Goal: Find specific page/section: Find specific page/section

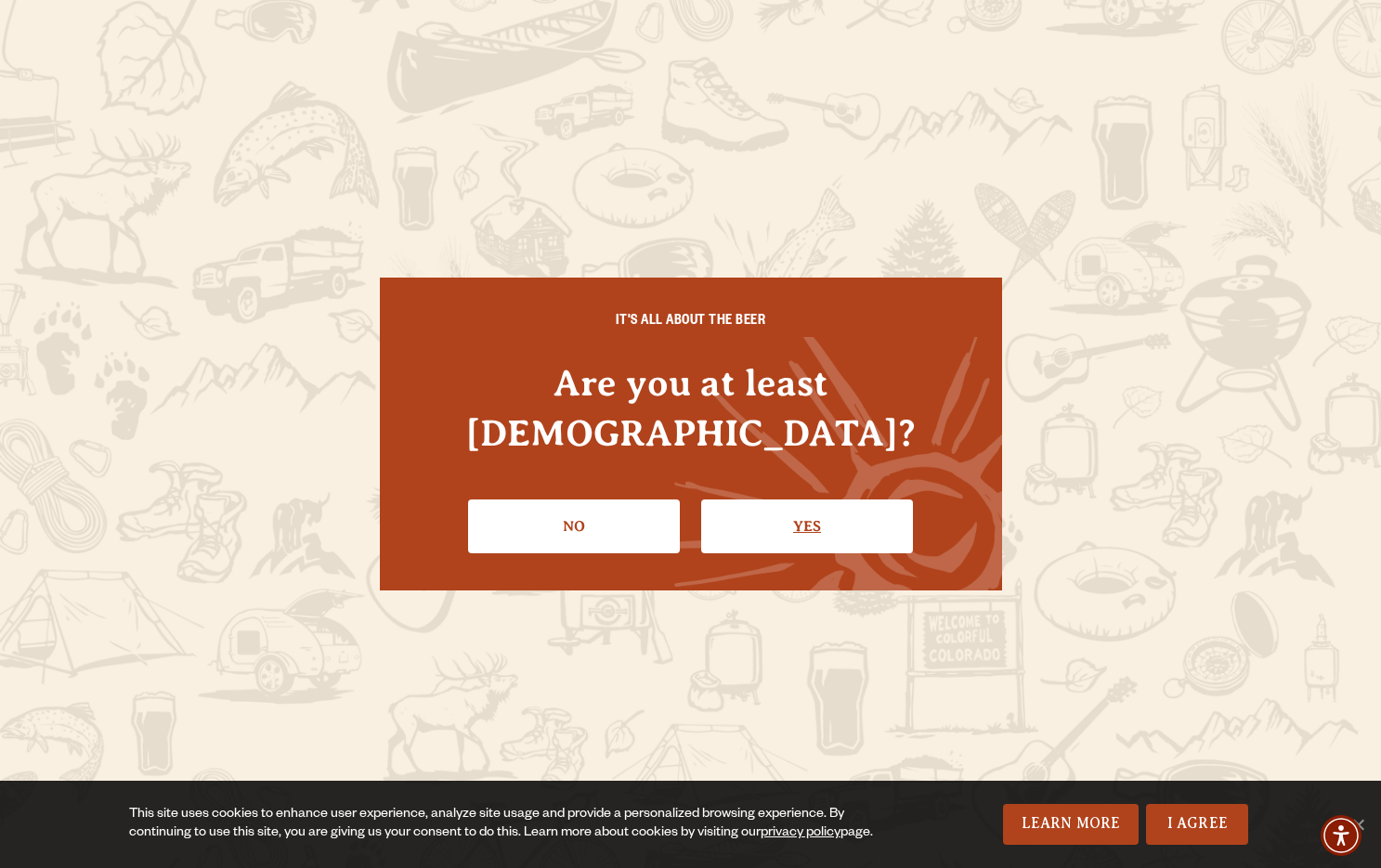
click at [810, 501] on link "Yes" at bounding box center [807, 526] width 212 height 53
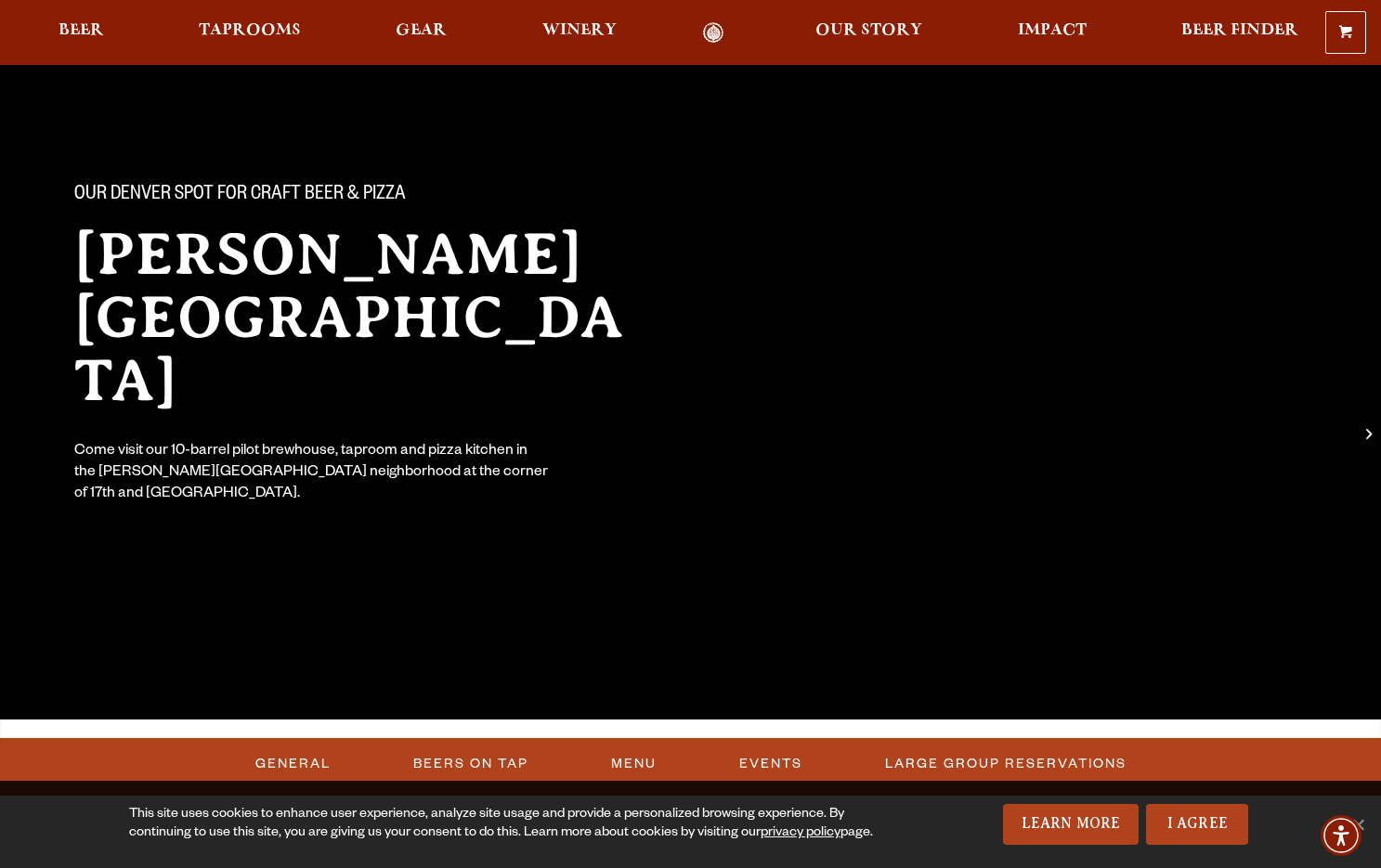
scroll to position [51, 0]
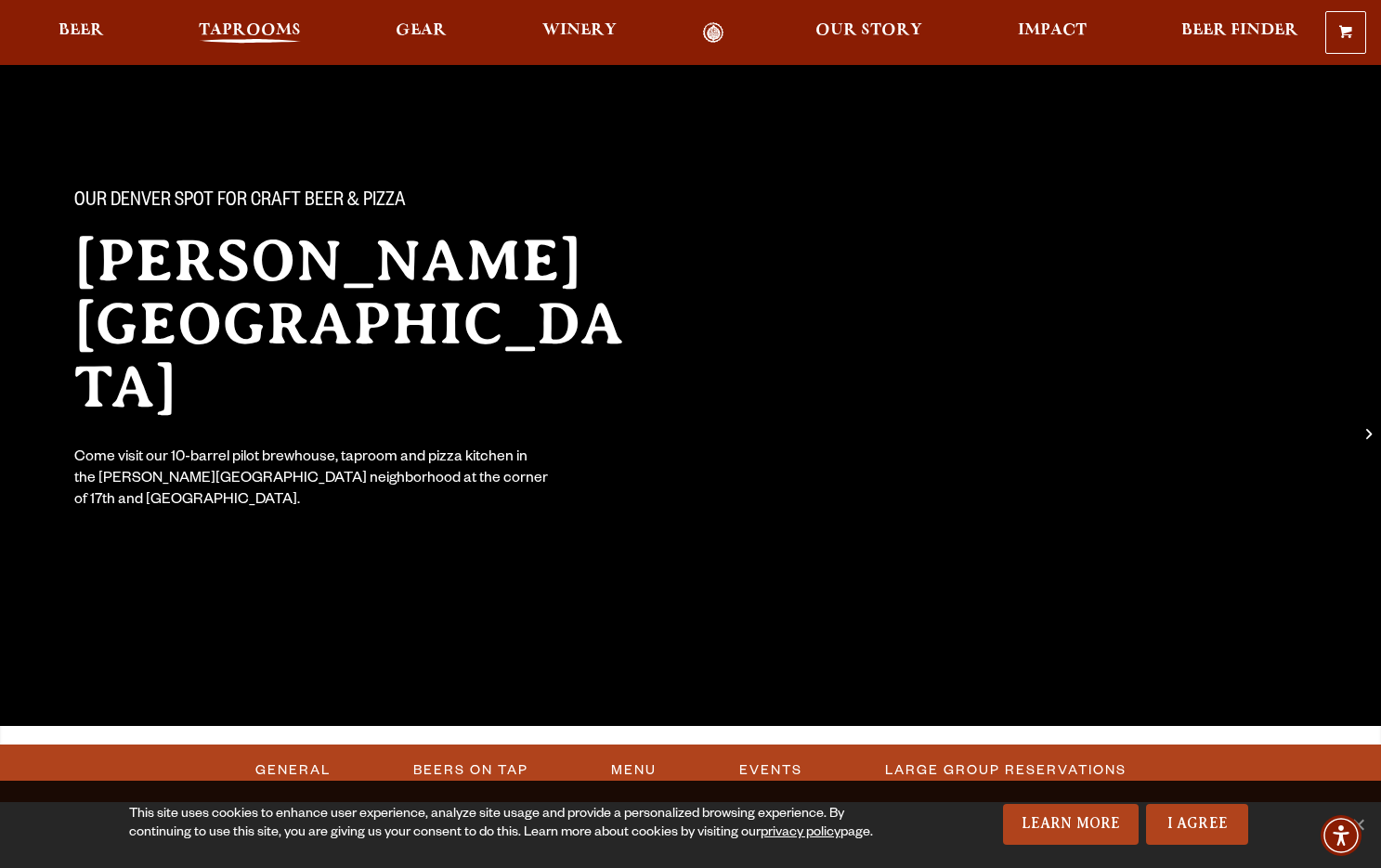
click at [224, 31] on span "Taprooms" at bounding box center [249, 30] width 102 height 15
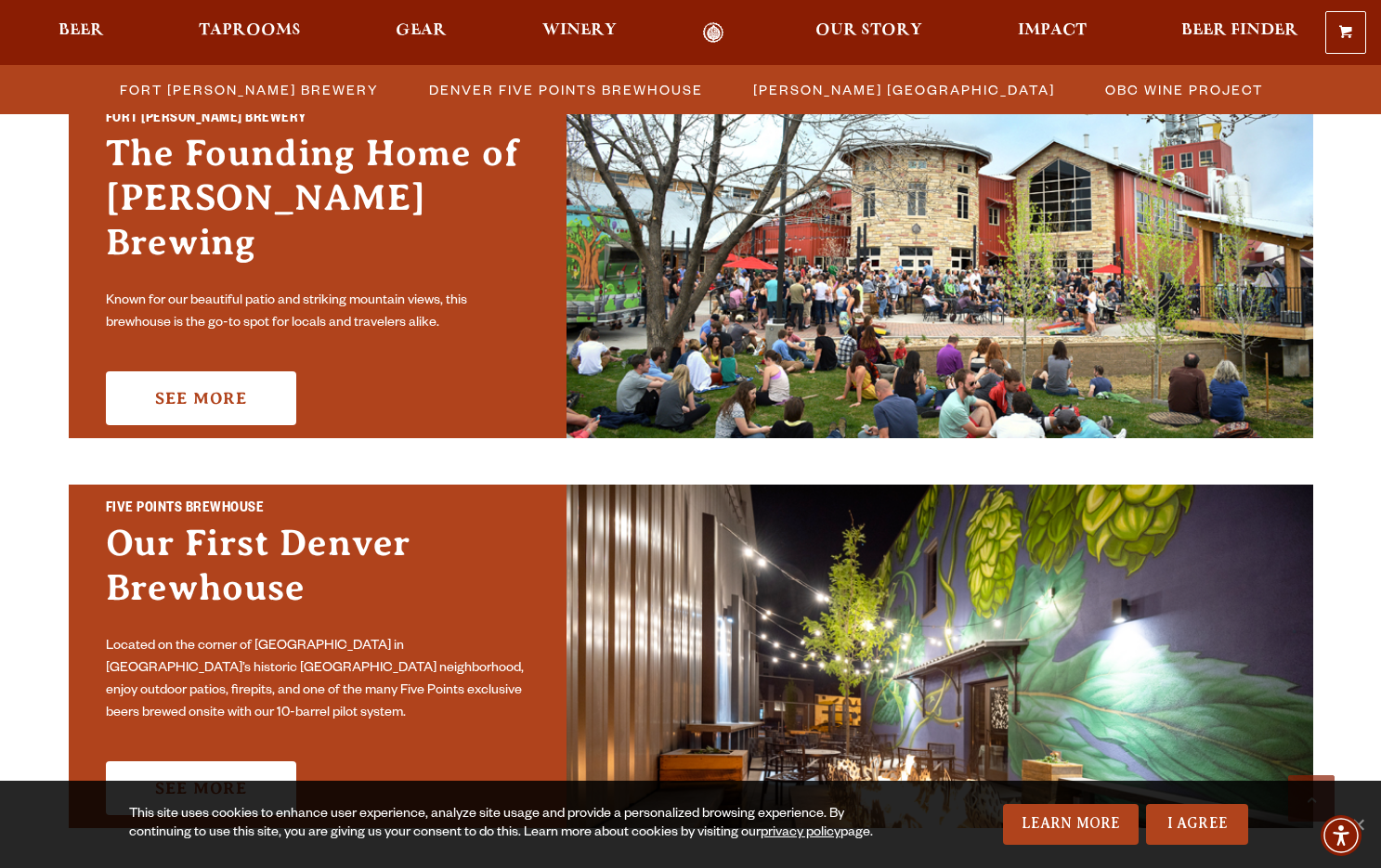
scroll to position [605, 0]
click at [573, 38] on span "Winery" at bounding box center [580, 30] width 74 height 15
click at [809, 81] on span "[PERSON_NAME] [GEOGRAPHIC_DATA]" at bounding box center [903, 89] width 301 height 27
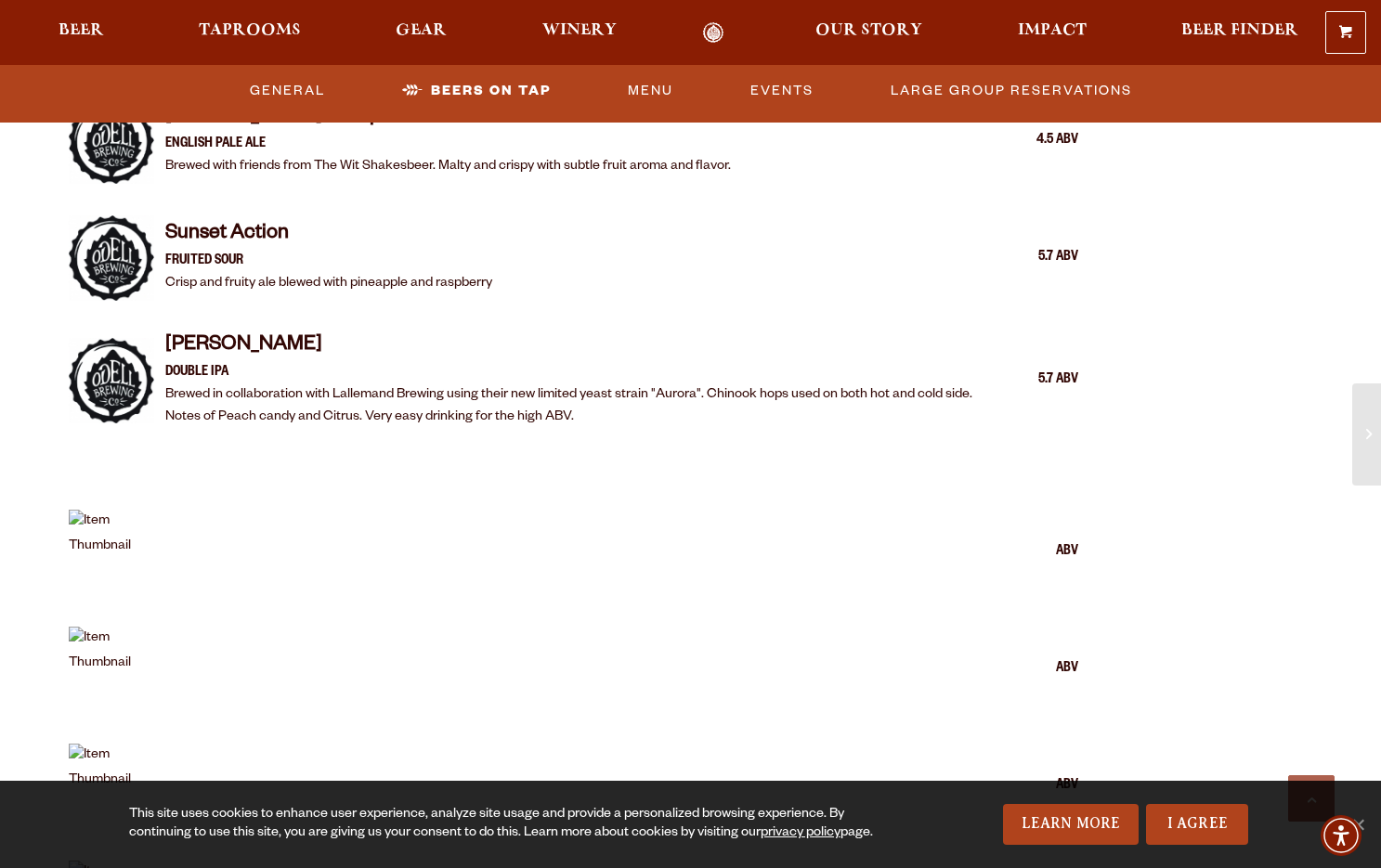
scroll to position [2251, 0]
drag, startPoint x: 281, startPoint y: 257, endPoint x: 323, endPoint y: 253, distance: 42.2
click at [323, 273] on p "Crisp and fruity ale blewed with pineapple and raspberry" at bounding box center [329, 284] width 327 height 22
click at [320, 251] on p "Fruited Sour" at bounding box center [329, 261] width 327 height 22
drag, startPoint x: 278, startPoint y: 251, endPoint x: 320, endPoint y: 249, distance: 42.0
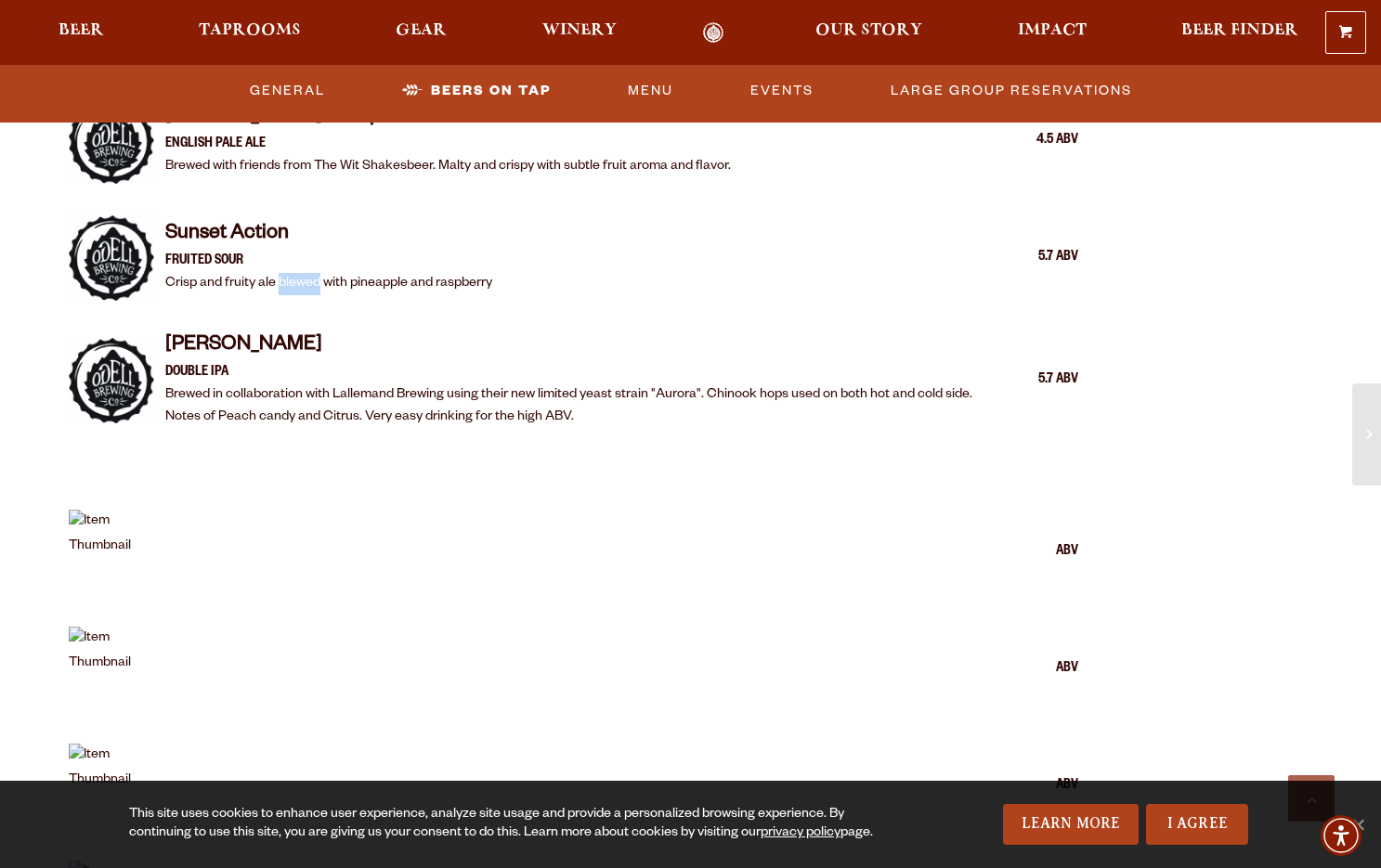
click at [320, 273] on p "Crisp and fruity ale blewed with pineapple and raspberry" at bounding box center [329, 284] width 327 height 22
click at [524, 332] on h4 "[PERSON_NAME]" at bounding box center [570, 347] width 810 height 30
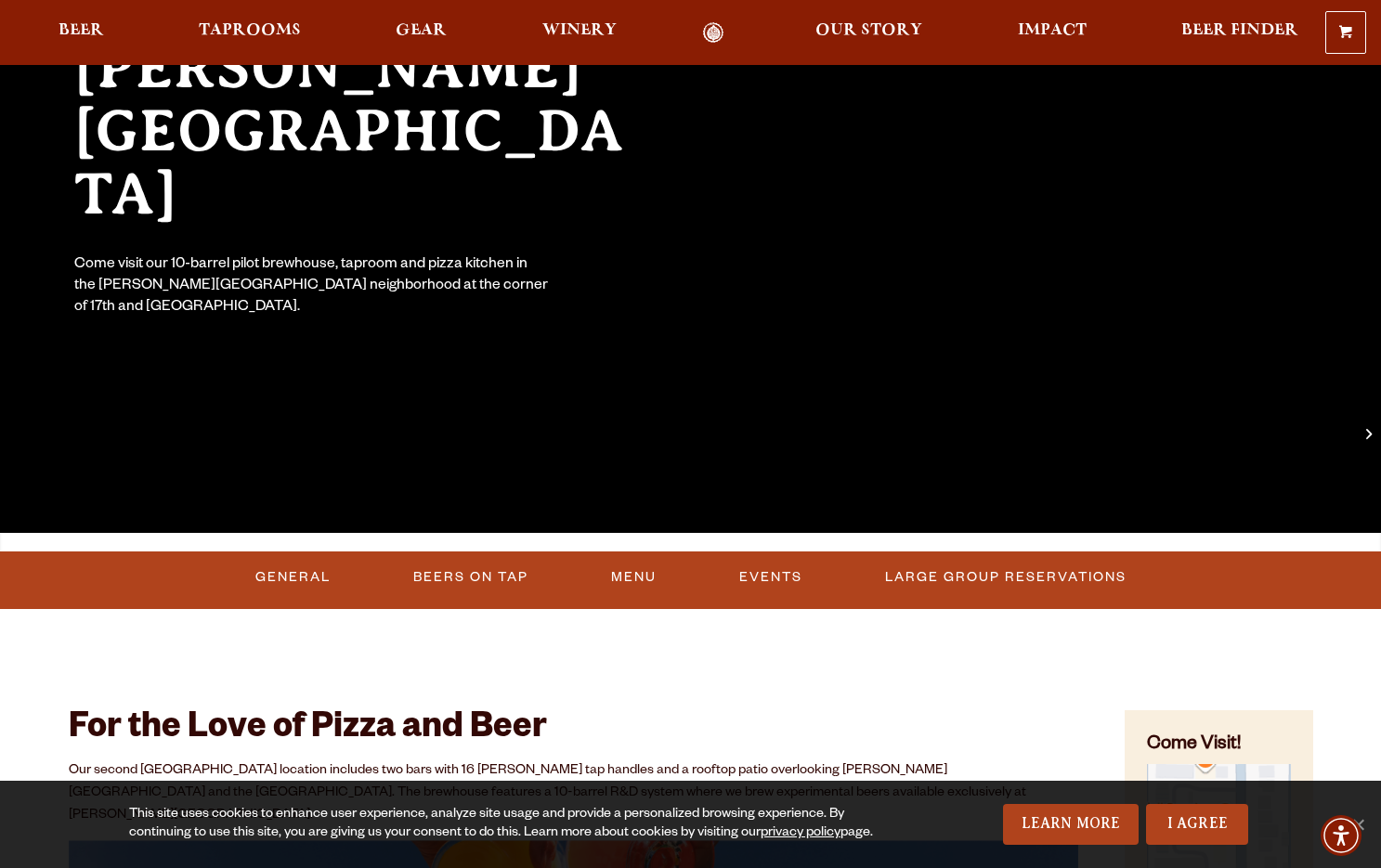
scroll to position [142, 0]
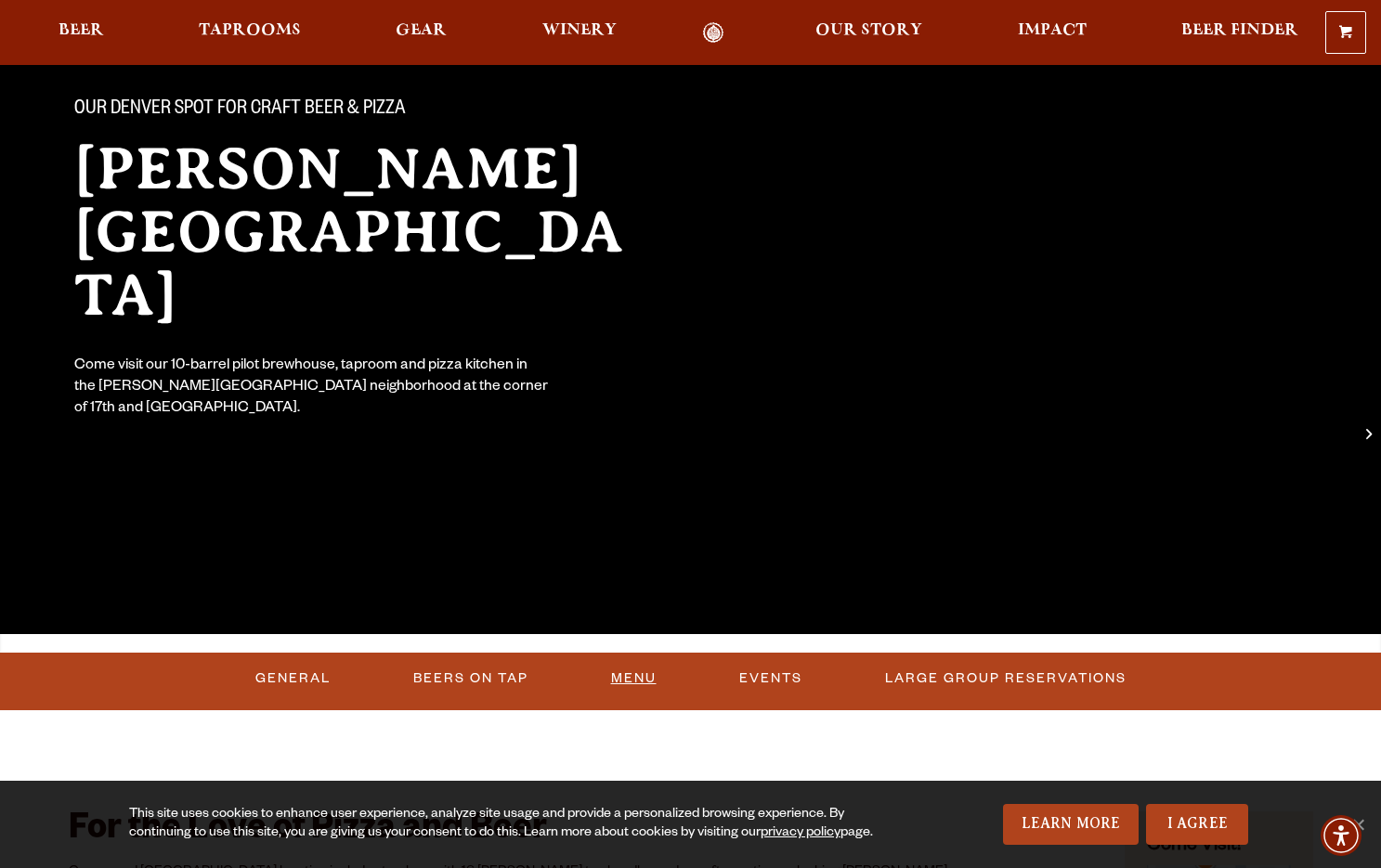
click at [642, 679] on link "Menu" at bounding box center [634, 678] width 60 height 43
